Goal: Navigation & Orientation: Find specific page/section

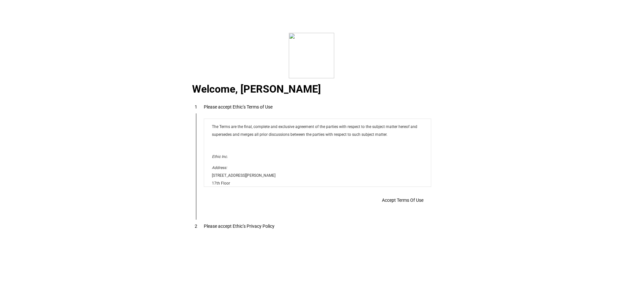
scroll to position [5255, 0]
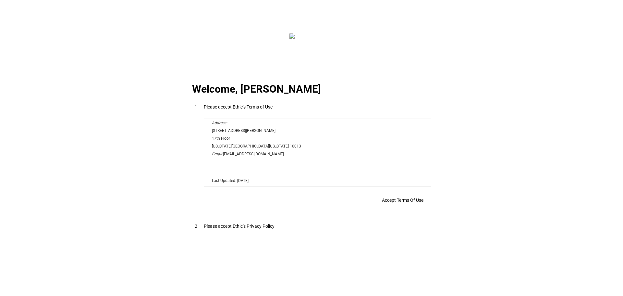
drag, startPoint x: 401, startPoint y: 202, endPoint x: 403, endPoint y: 199, distance: 4.2
click at [401, 202] on span "Accept Terms Of Use" at bounding box center [403, 199] width 42 height 5
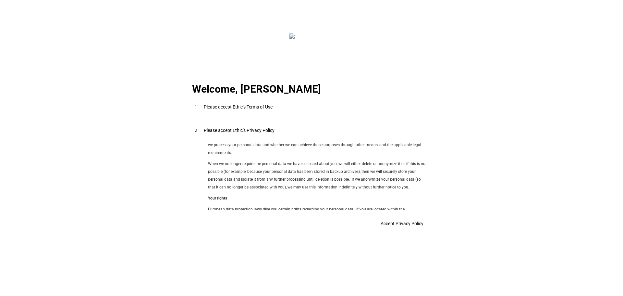
scroll to position [2310, 0]
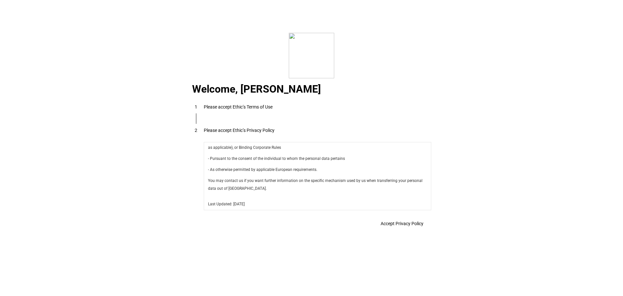
click at [388, 225] on span "Accept Privacy Policy" at bounding box center [402, 223] width 43 height 5
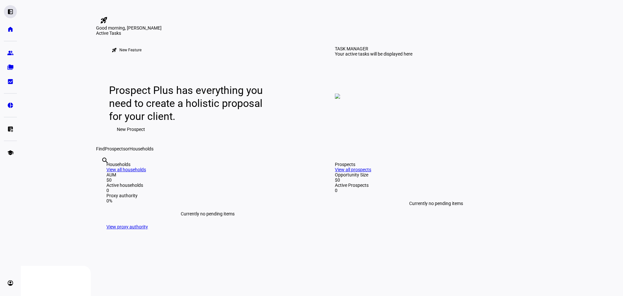
click at [10, 13] on eth-mat-symbol "left_panel_open" at bounding box center [10, 11] width 6 height 6
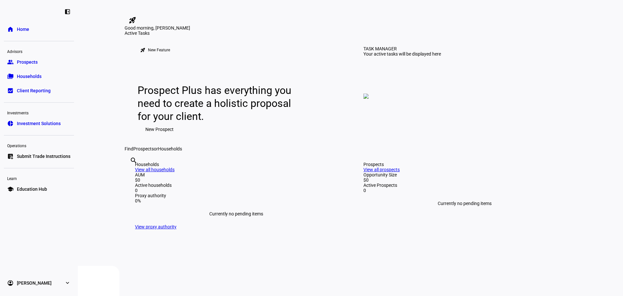
click at [21, 79] on span "Households" at bounding box center [29, 76] width 25 height 6
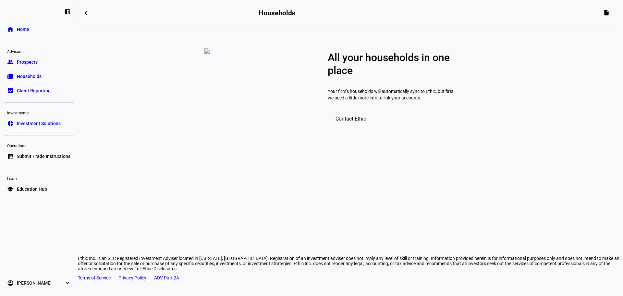
click at [37, 86] on link "bid_landscape Client Reporting" at bounding box center [39, 90] width 70 height 13
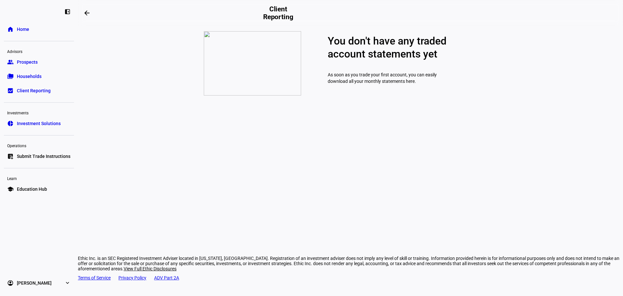
click at [35, 125] on span "Investment Solutions" at bounding box center [39, 123] width 44 height 6
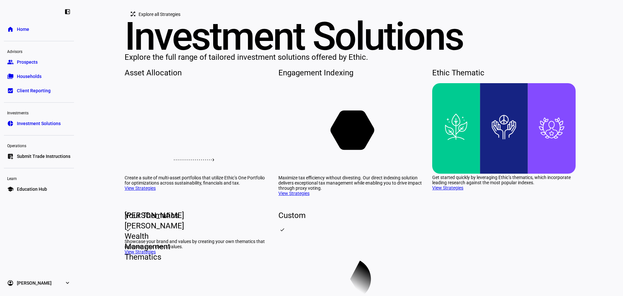
click at [29, 156] on span "Submit Trade Instructions" at bounding box center [44, 156] width 54 height 6
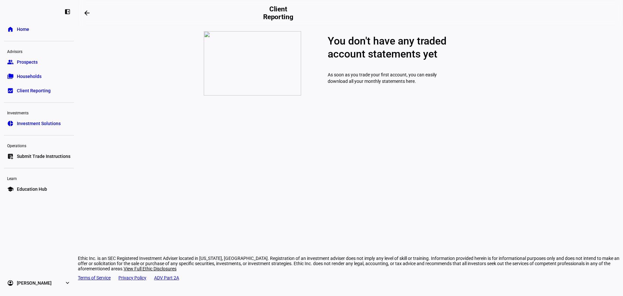
click at [21, 31] on span "Home" at bounding box center [23, 29] width 12 height 6
